Goal: Task Accomplishment & Management: Use online tool/utility

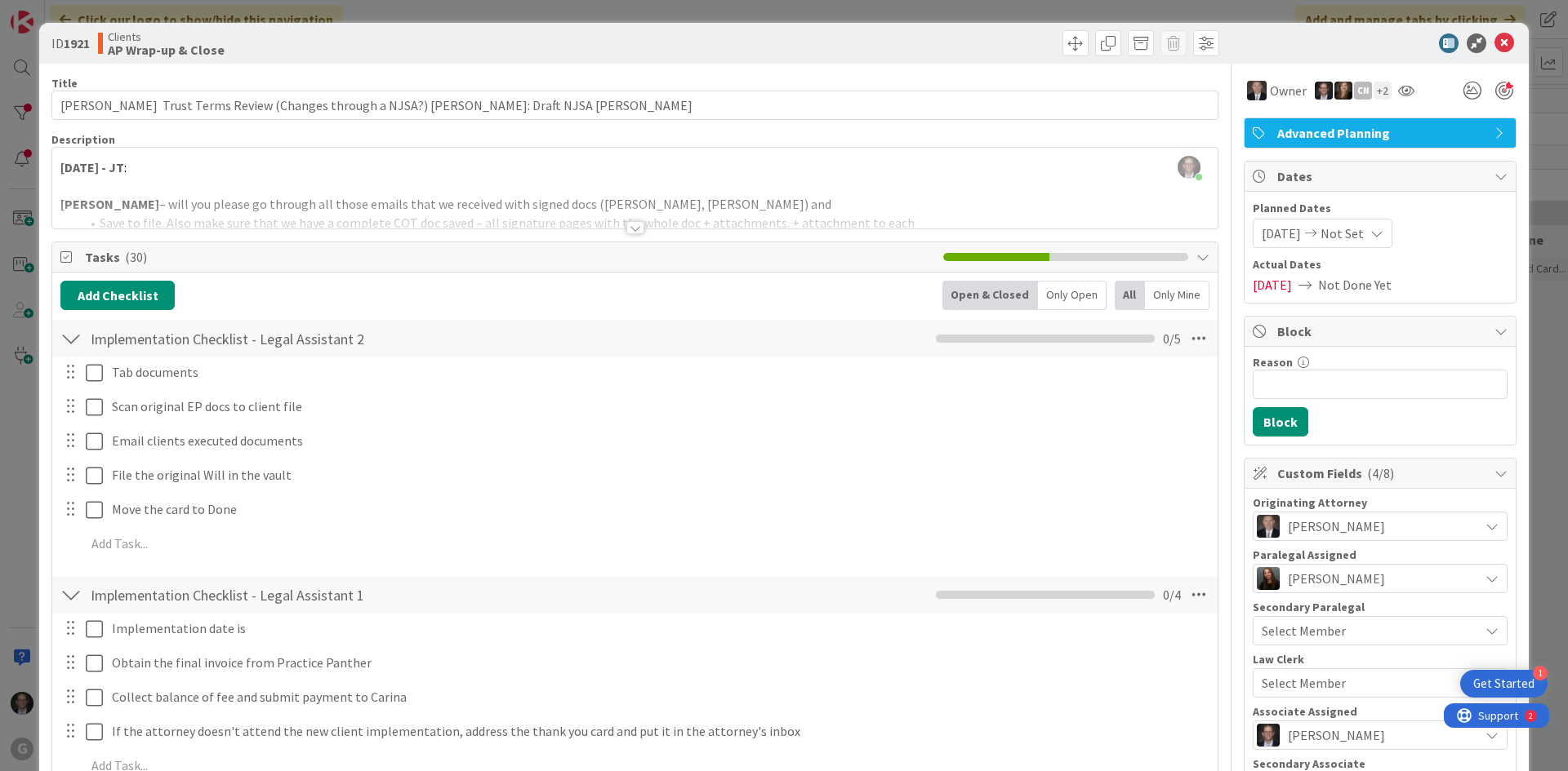
scroll to position [995, 413]
click at [626, 228] on div at bounding box center [635, 228] width 18 height 13
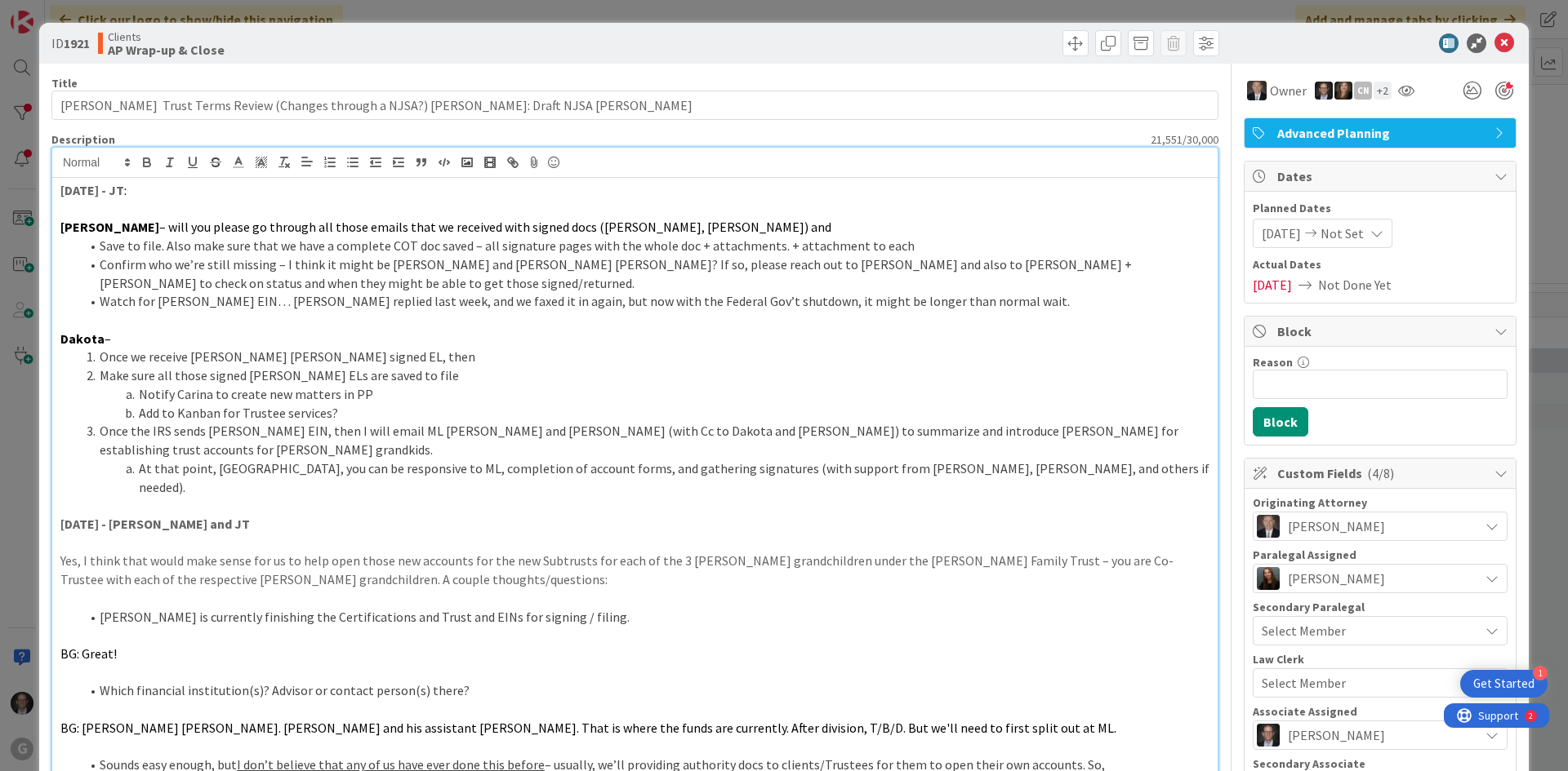
click at [60, 188] on strong "[DATE] - JT" at bounding box center [92, 189] width 64 height 16
click at [61, 187] on strong "[DATE] - JT" at bounding box center [92, 189] width 64 height 16
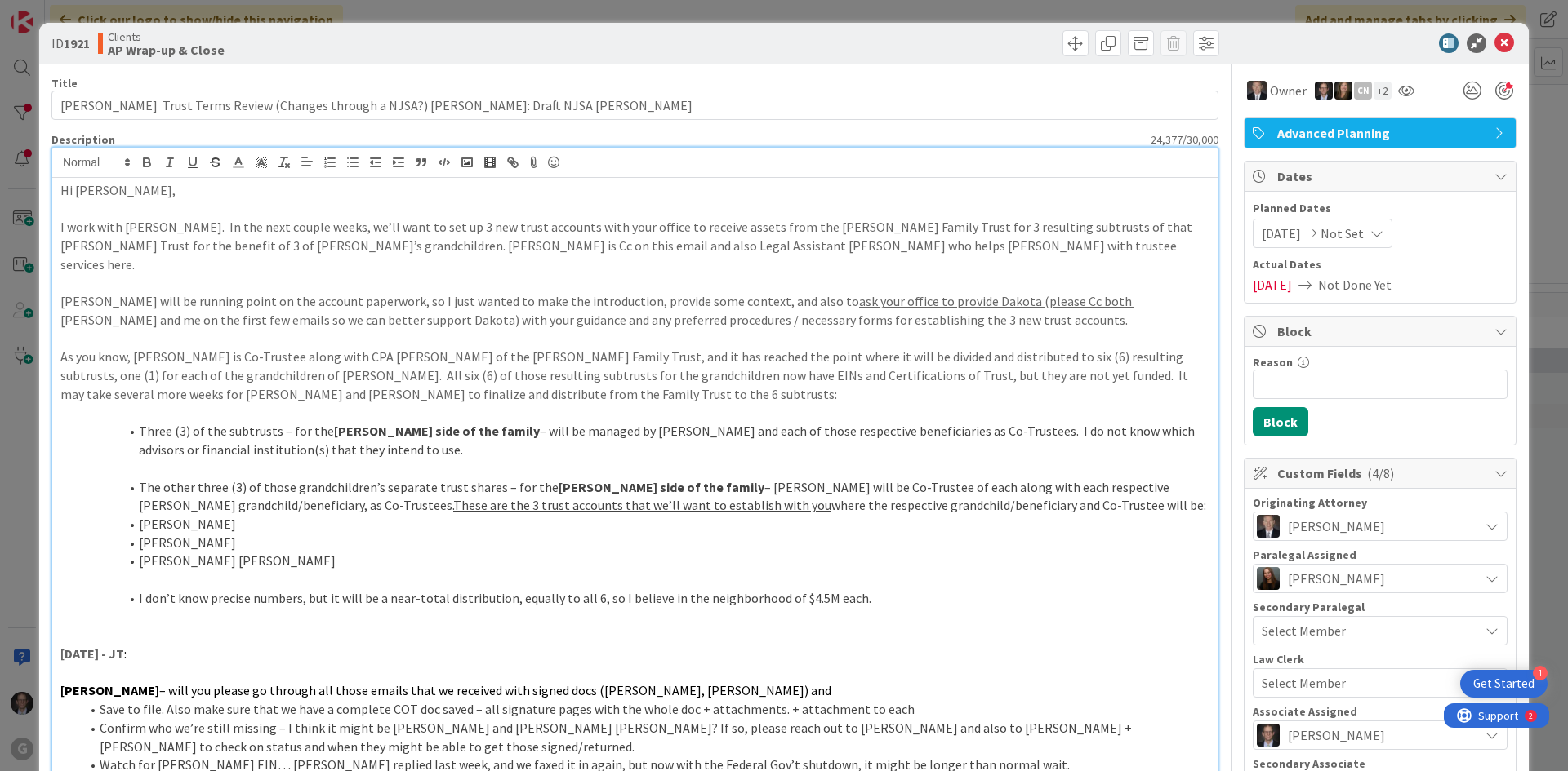
click at [61, 189] on p "Hi [PERSON_NAME]," at bounding box center [635, 190] width 1149 height 18
drag, startPoint x: 61, startPoint y: 189, endPoint x: 141, endPoint y: 173, distance: 81.6
click at [134, 188] on p "[DATE] JT -- Hi Raj," at bounding box center [635, 190] width 1149 height 18
click at [144, 158] on icon "button" at bounding box center [146, 160] width 6 height 4
click at [93, 274] on p at bounding box center [635, 283] width 1149 height 18
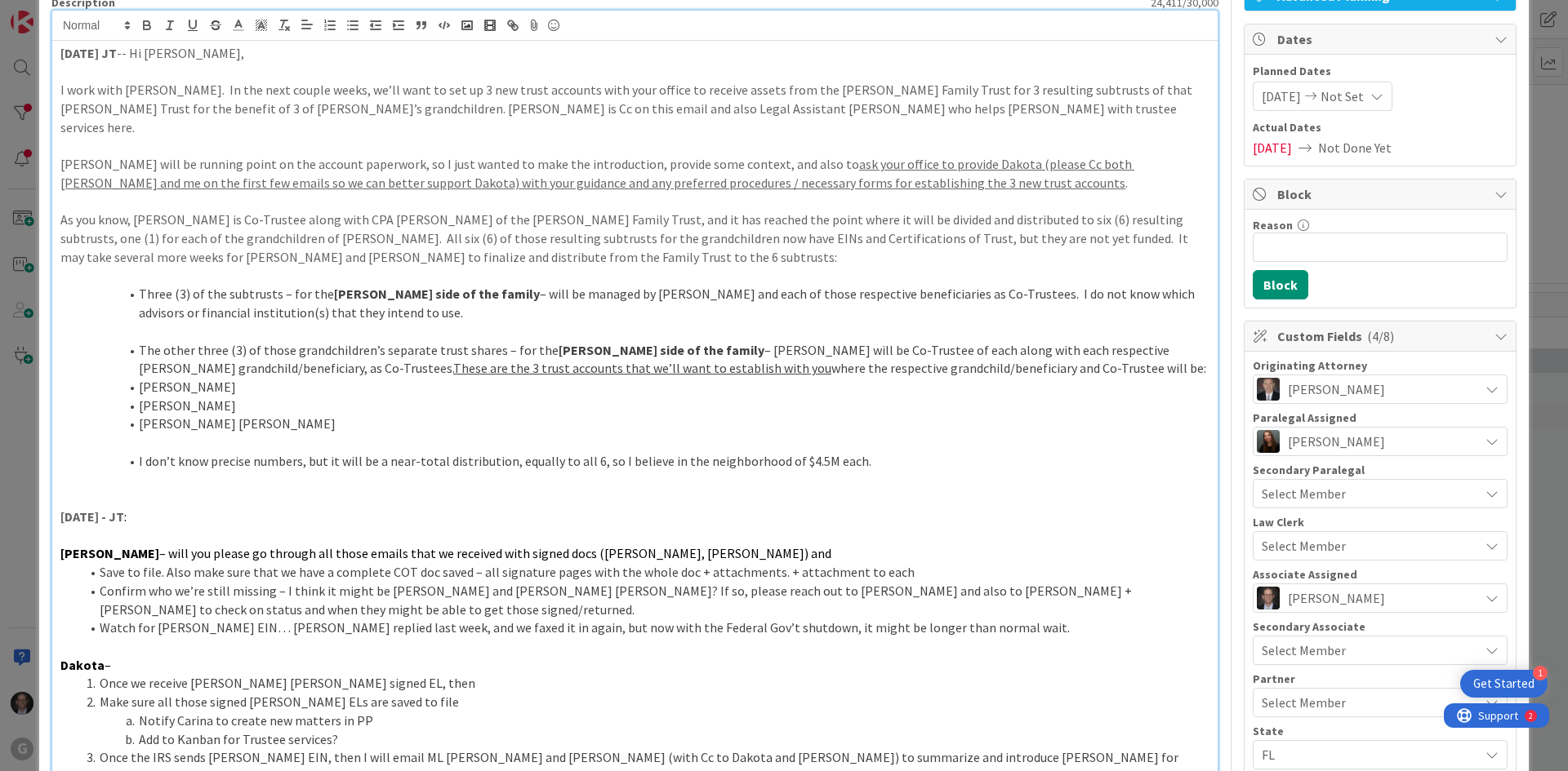
scroll to position [163, 0]
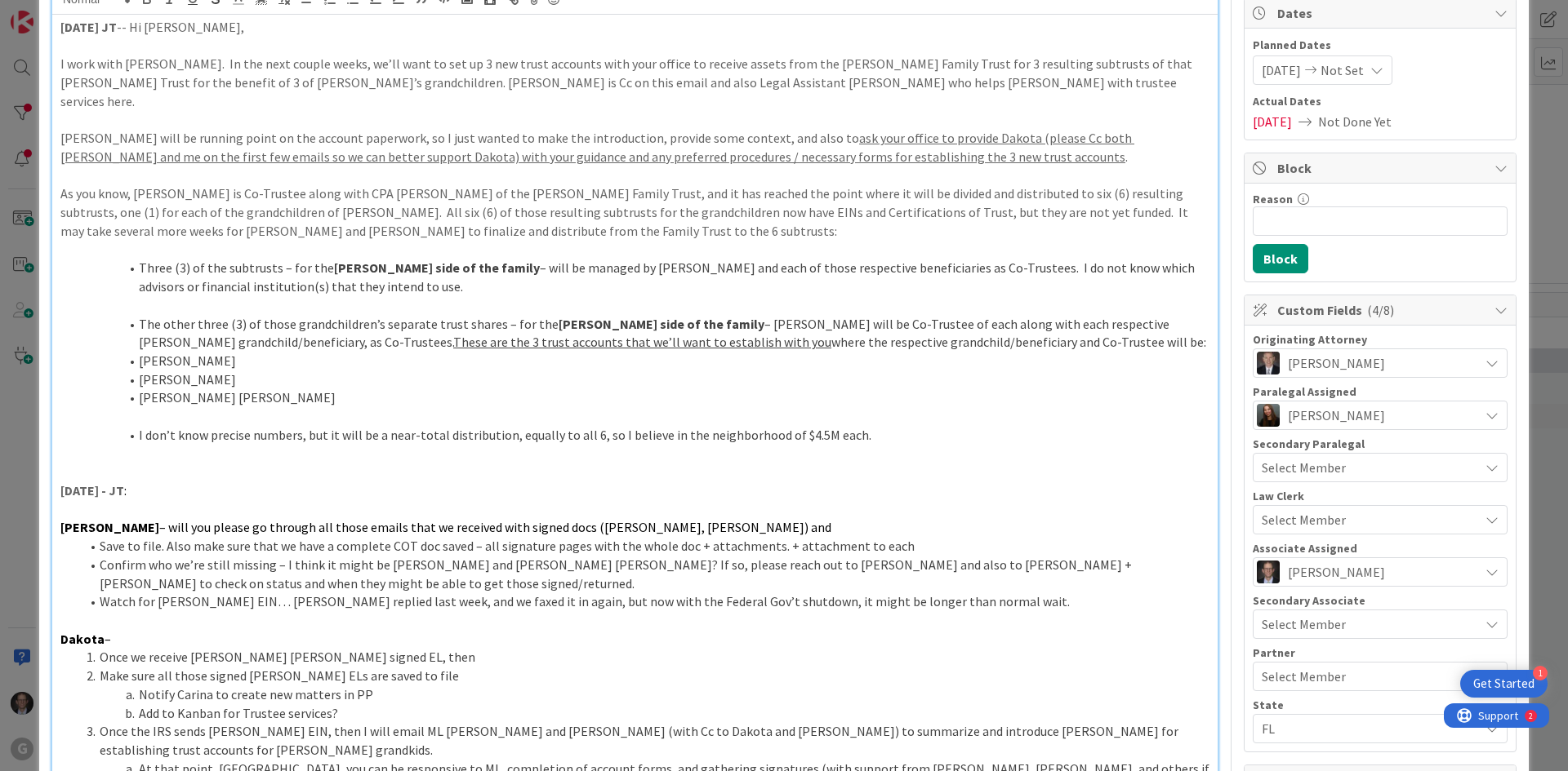
click at [111, 445] on p at bounding box center [635, 454] width 1149 height 18
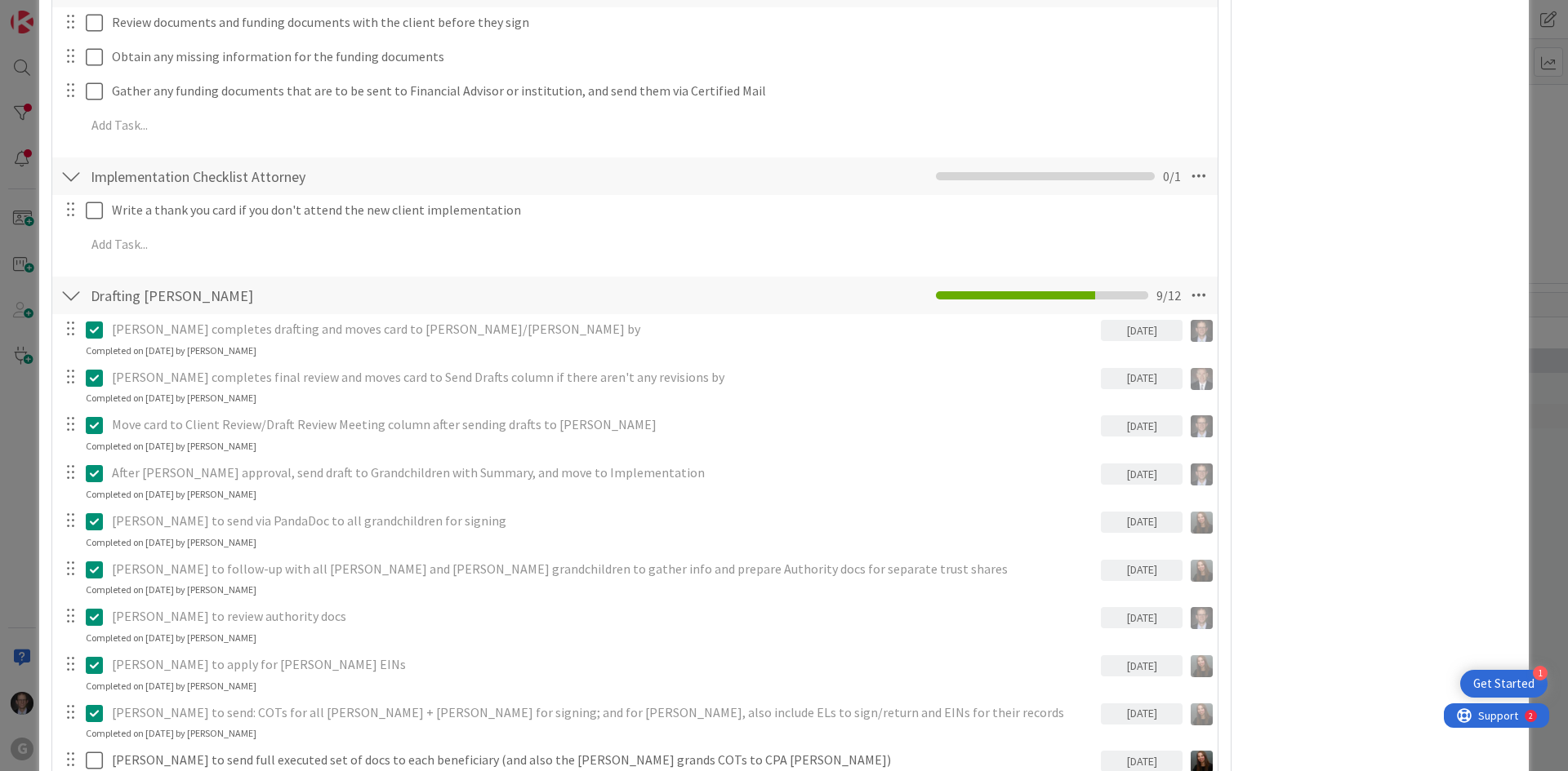
scroll to position [5224, 0]
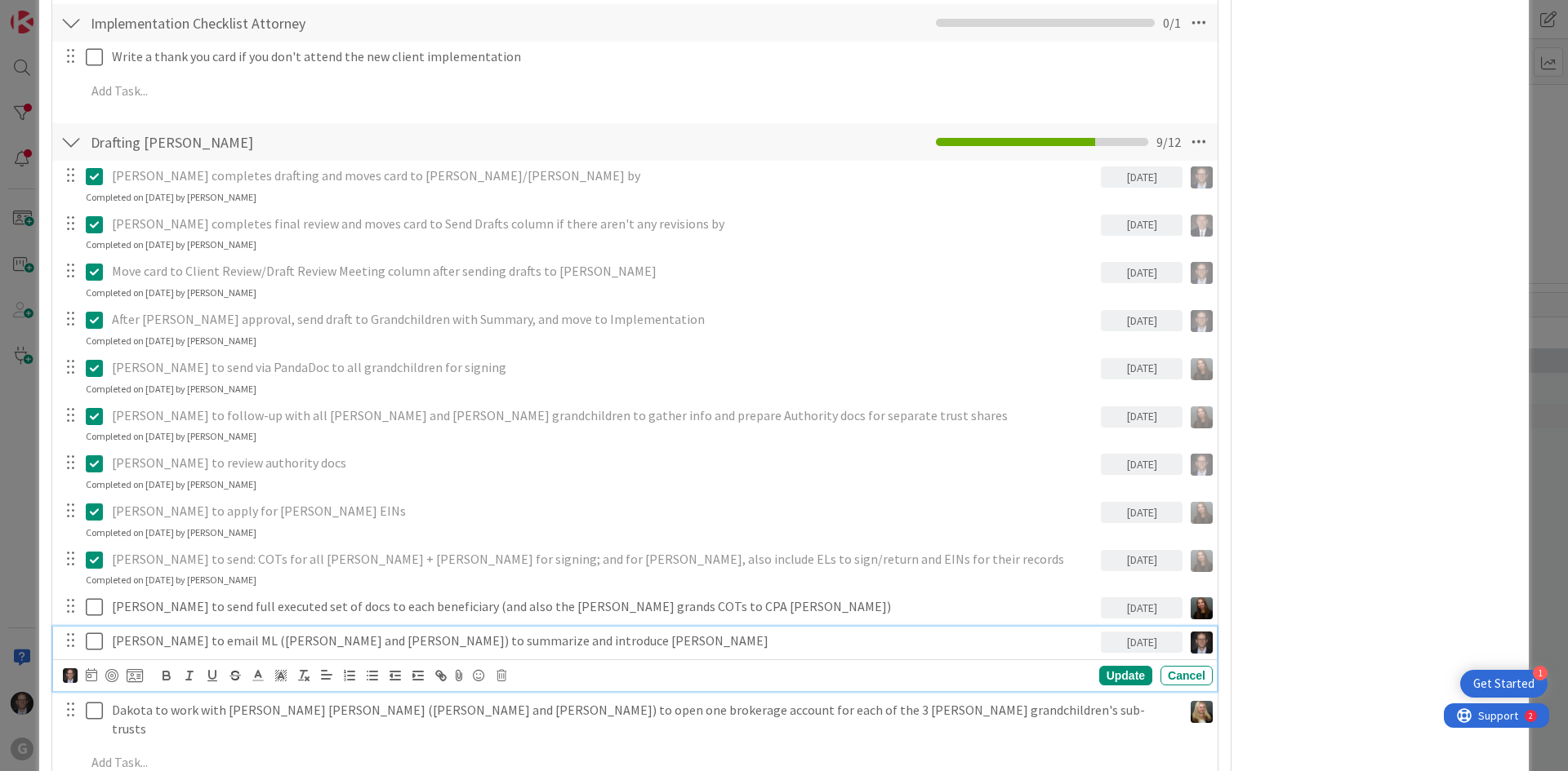
click at [94, 632] on icon at bounding box center [94, 641] width 17 height 19
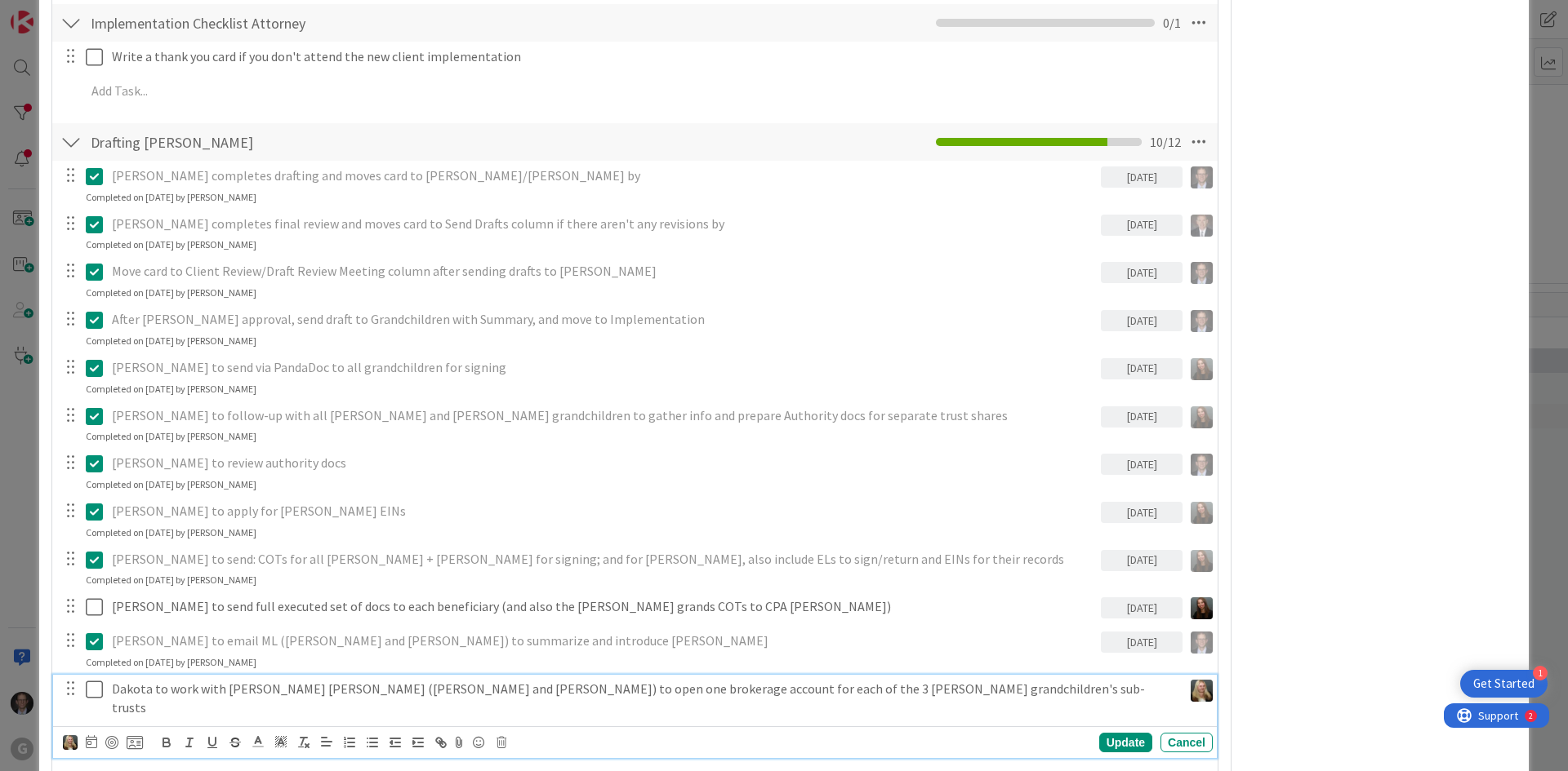
click at [890, 680] on p "Dakota to work with [PERSON_NAME] [PERSON_NAME] ([PERSON_NAME] and [PERSON_NAME…" at bounding box center [643, 698] width 1064 height 37
click at [91, 735] on icon at bounding box center [91, 742] width 12 height 13
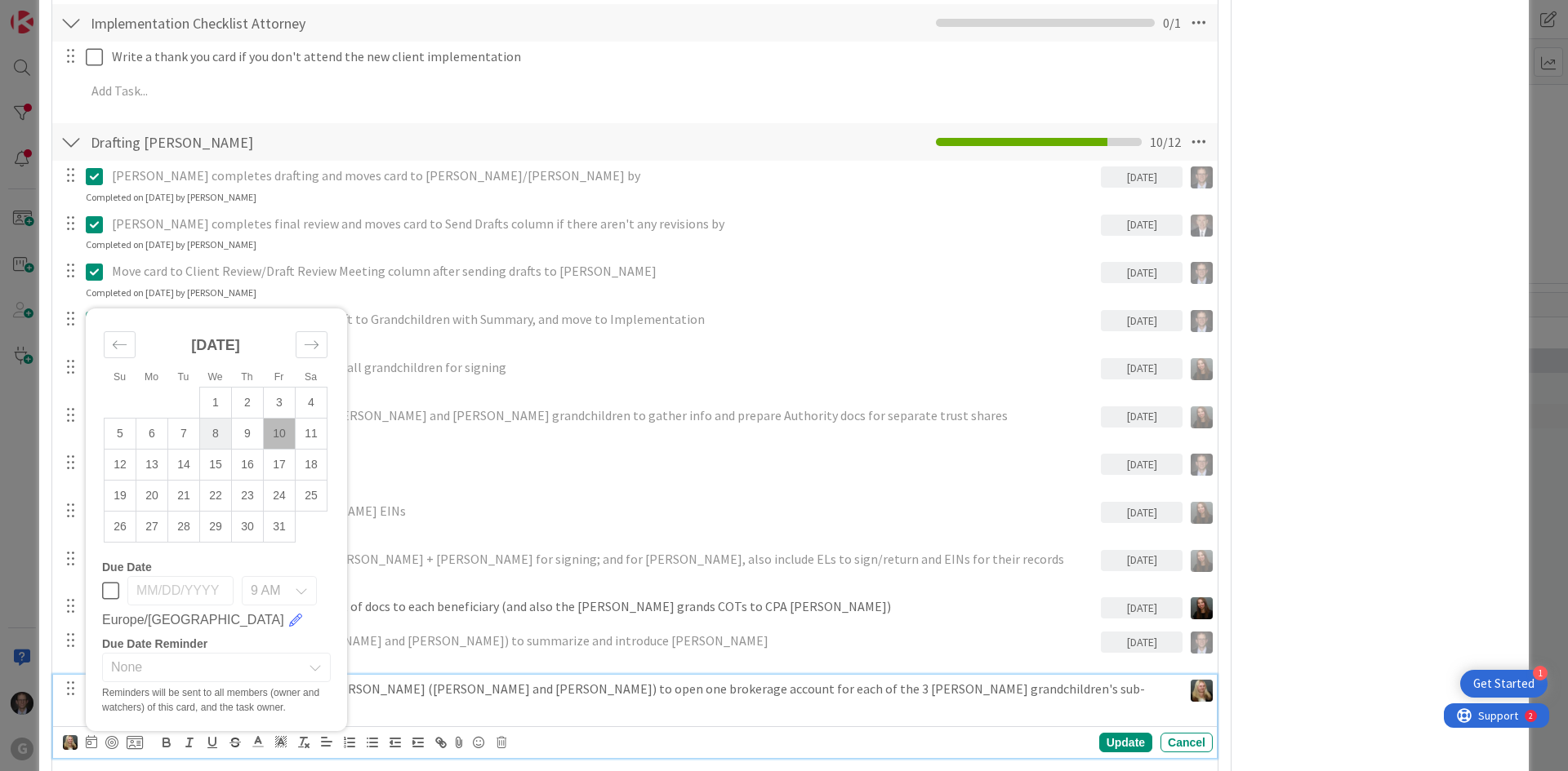
scroll to position [5305, 0]
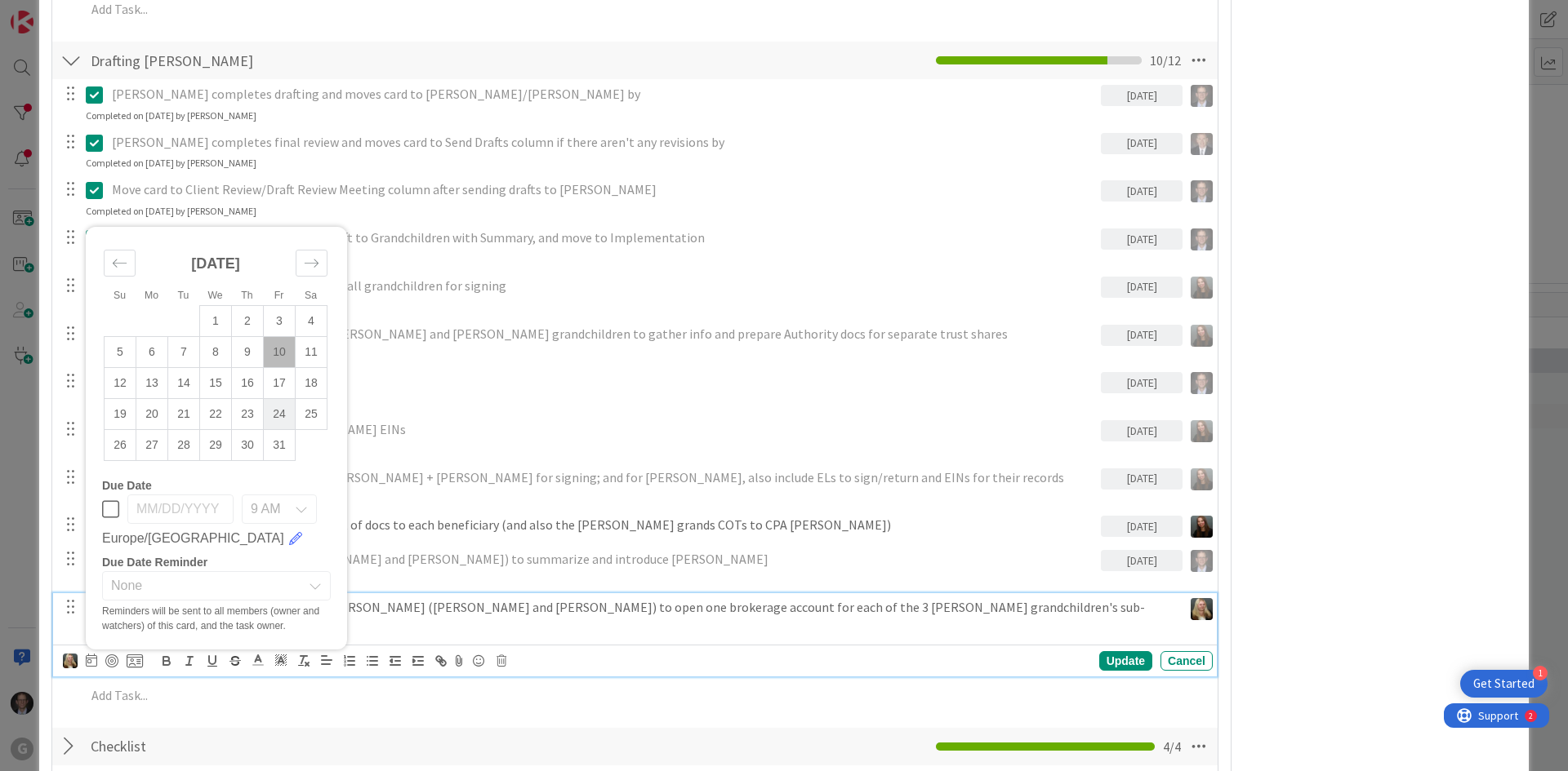
click at [285, 398] on td "24" at bounding box center [280, 413] width 32 height 31
type input "[DATE]"
click at [1103, 651] on div "Update" at bounding box center [1125, 660] width 53 height 19
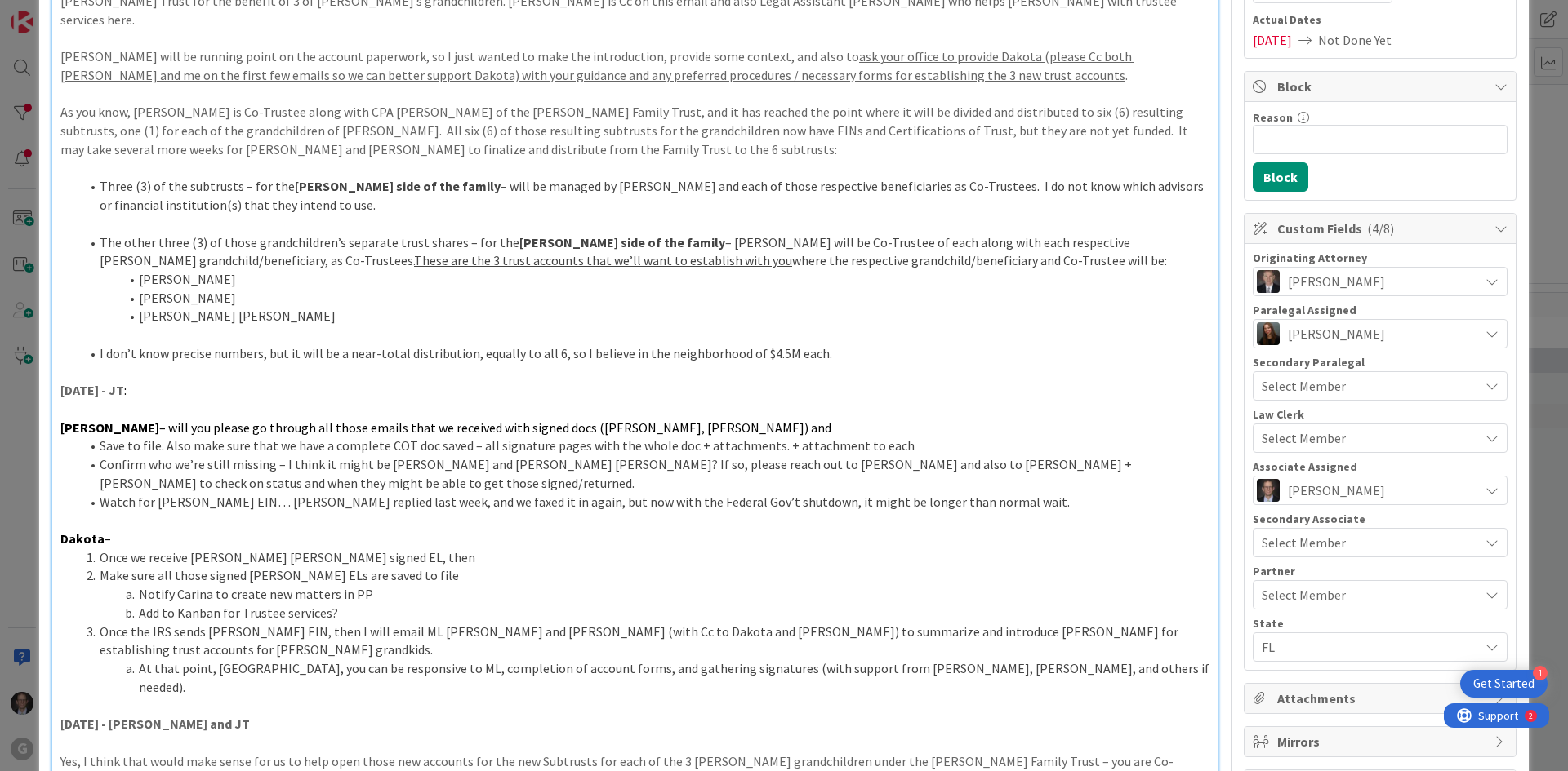
scroll to position [0, 0]
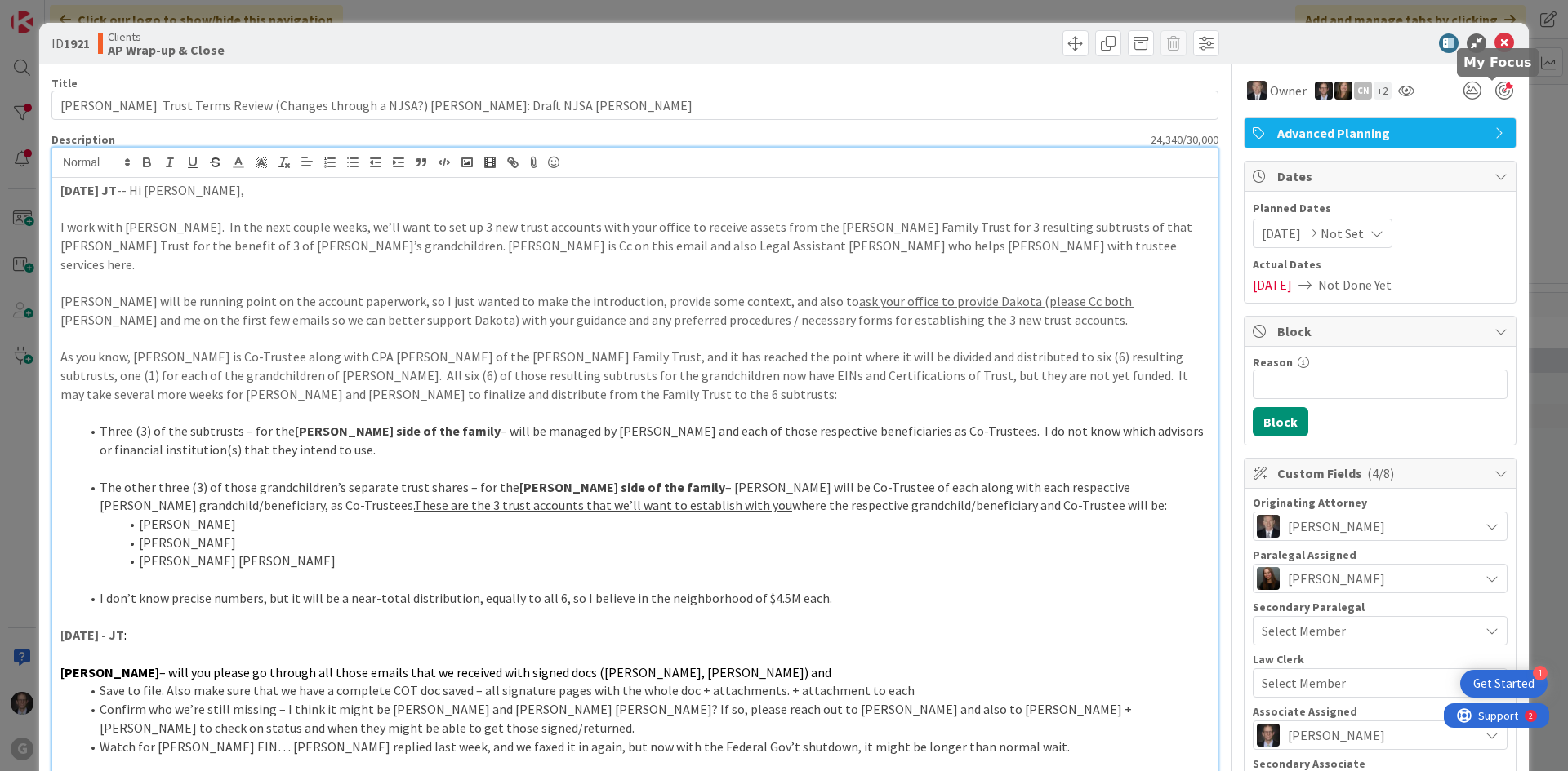
click at [1495, 91] on div at bounding box center [1503, 90] width 18 height 18
click at [1498, 44] on icon at bounding box center [1503, 43] width 19 height 19
